Goal: Task Accomplishment & Management: Manage account settings

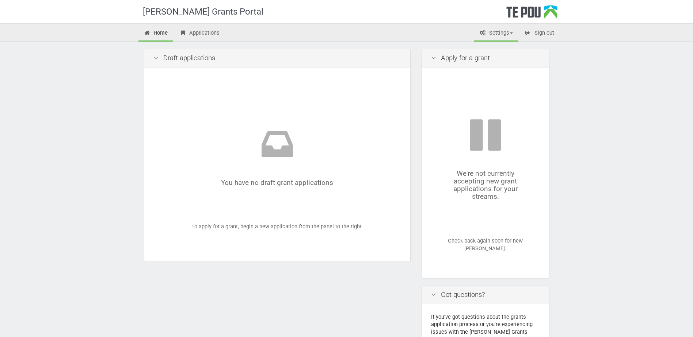
click at [488, 31] on link "Settings" at bounding box center [496, 34] width 45 height 16
click at [487, 47] on link "Profile" at bounding box center [490, 48] width 58 height 11
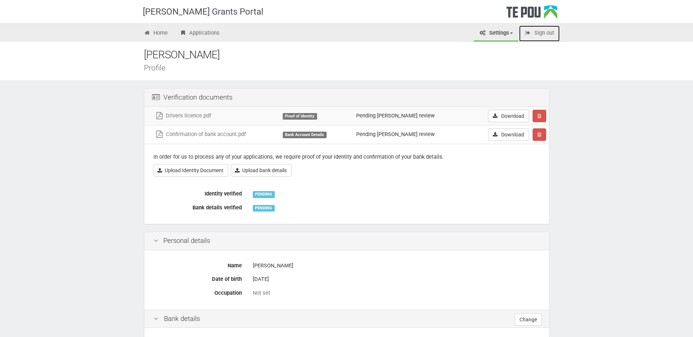
click at [542, 37] on link "Sign out" at bounding box center [539, 34] width 41 height 16
